Goal: Find specific page/section: Find specific page/section

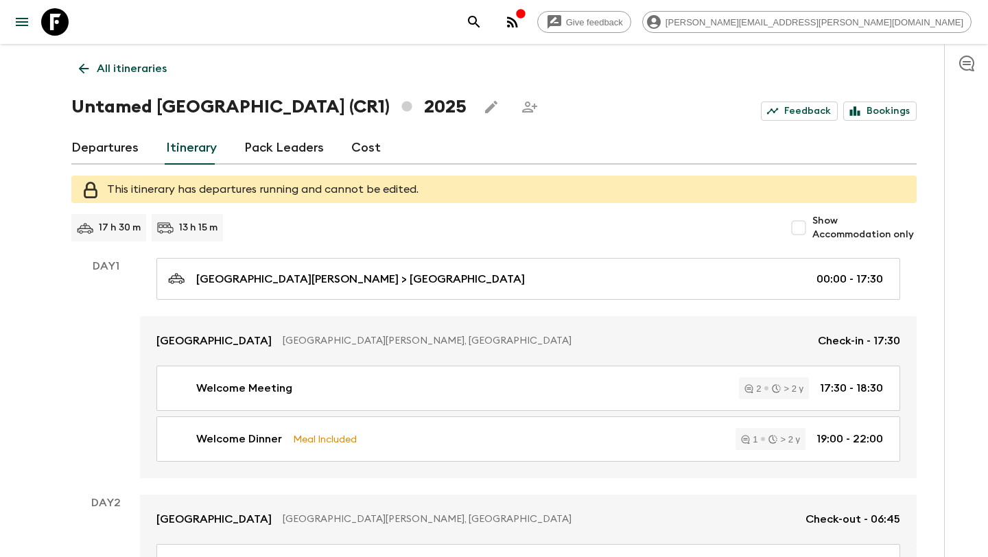
click at [82, 69] on icon at bounding box center [84, 69] width 10 height 10
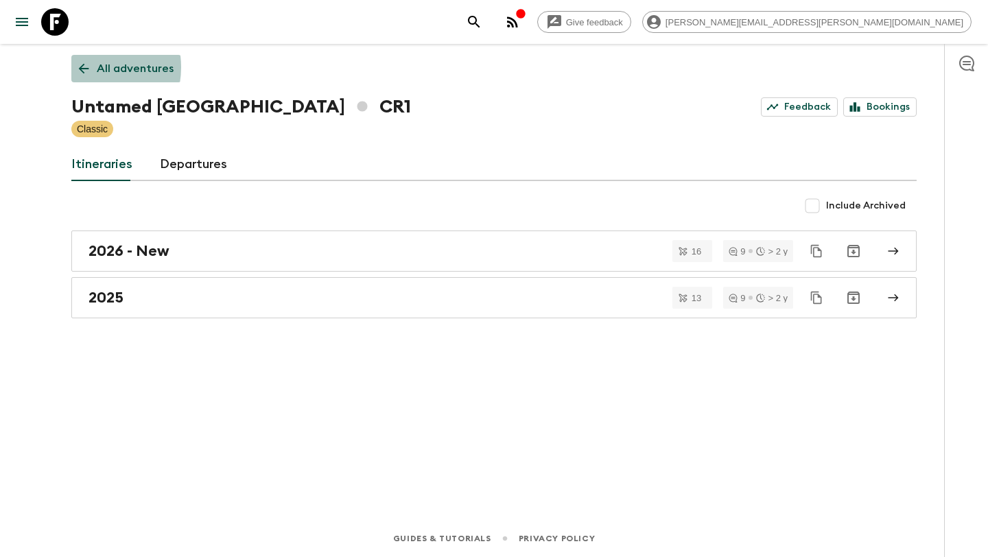
click at [83, 67] on icon at bounding box center [83, 68] width 15 height 15
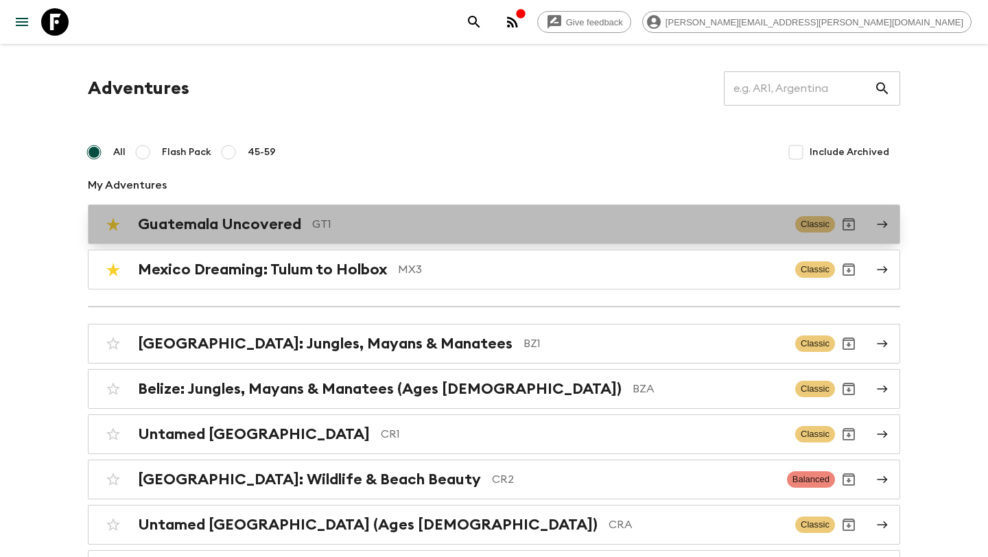
click at [294, 218] on h2 "Guatemala Uncovered" at bounding box center [219, 225] width 163 height 18
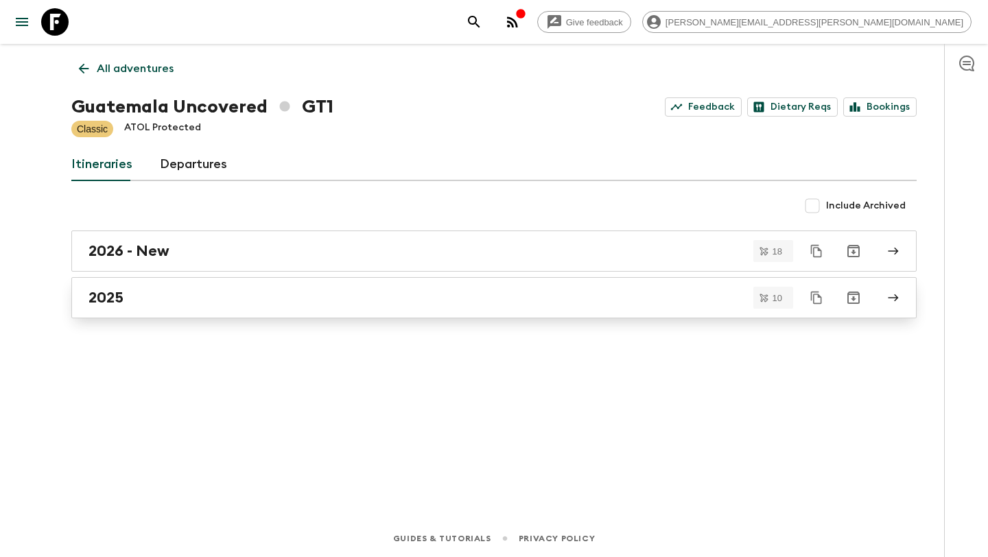
click at [262, 291] on div "2025" at bounding box center [481, 298] width 785 height 18
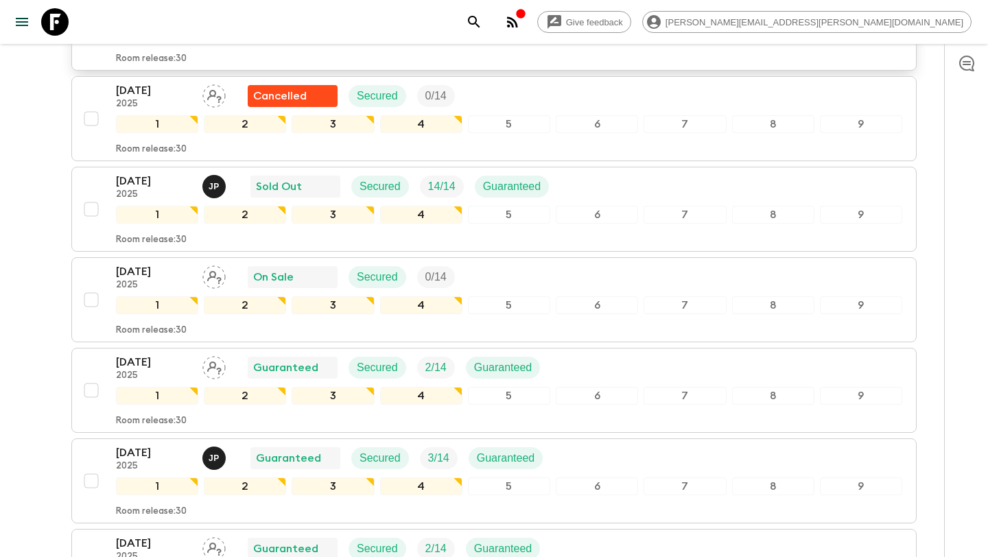
scroll to position [461, 0]
